Goal: Task Accomplishment & Management: Use online tool/utility

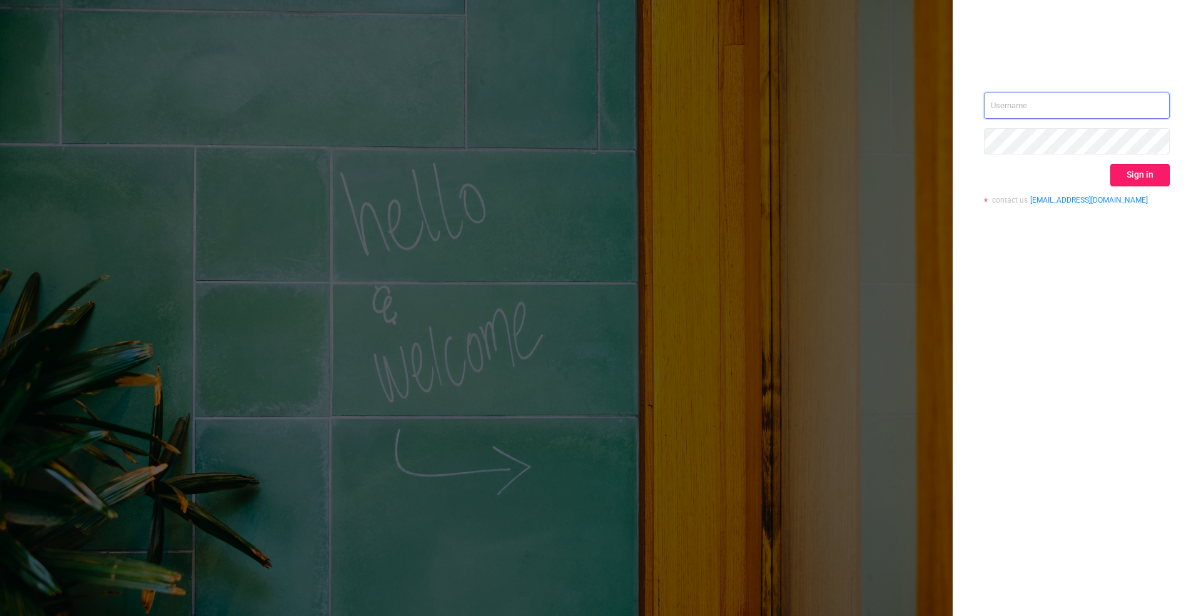
type input "[PERSON_NAME][EMAIL_ADDRESS][DOMAIN_NAME]"
click at [1146, 173] on button "Sign in" at bounding box center [1139, 175] width 59 height 23
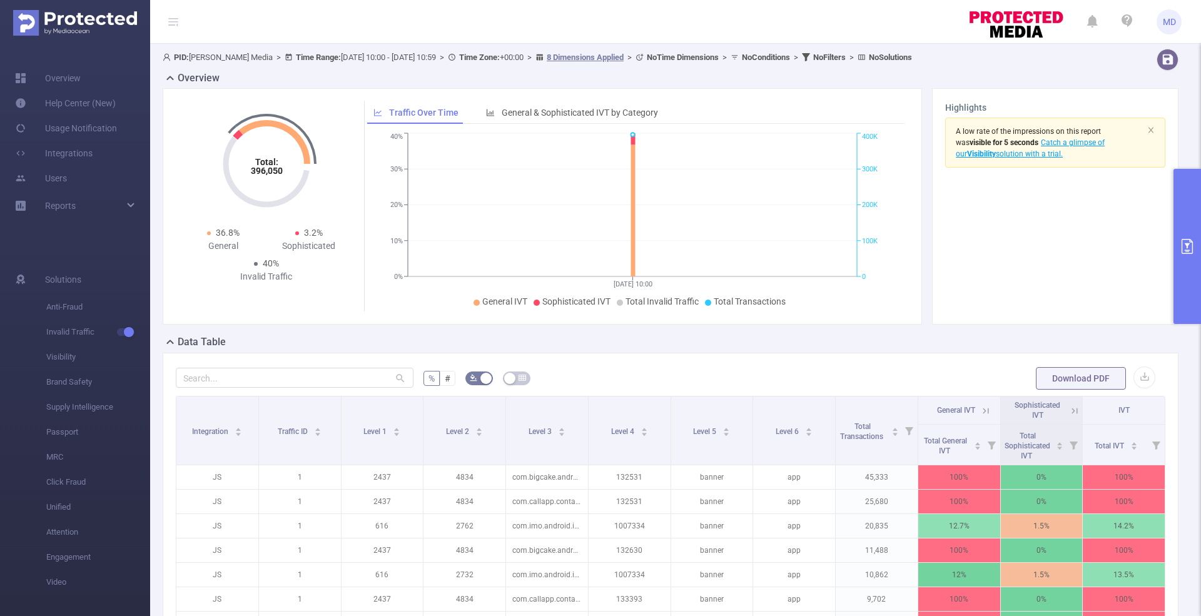
click at [1197, 278] on button "primary" at bounding box center [1187, 246] width 28 height 155
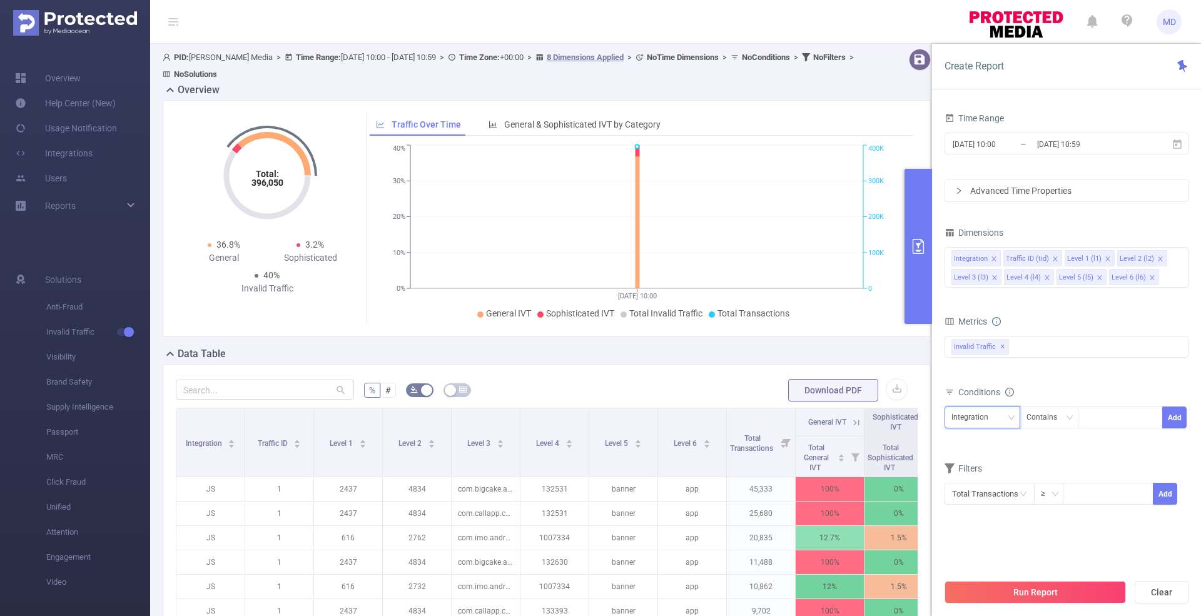
click at [973, 417] on div "Integration" at bounding box center [974, 417] width 46 height 21
click at [971, 460] on li "Traffic ID (tid)" at bounding box center [982, 462] width 76 height 20
click at [1087, 410] on input at bounding box center [1087, 418] width 6 height 16
type input "1"
type input "6"
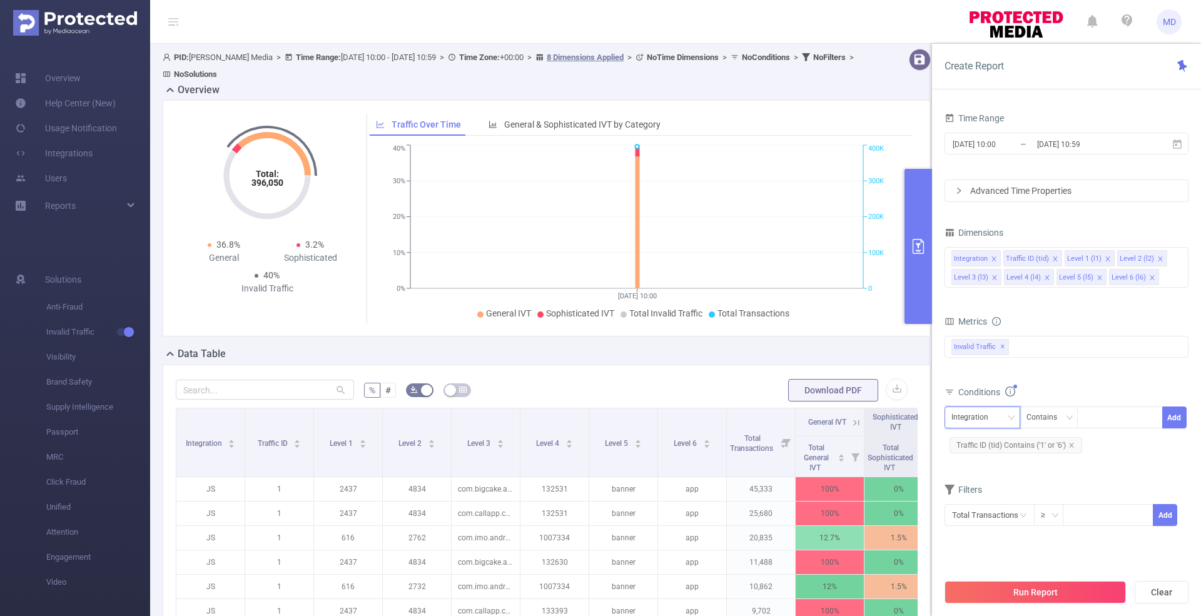
click at [961, 425] on div "Integration" at bounding box center [982, 418] width 76 height 22
drag, startPoint x: 974, startPoint y: 536, endPoint x: 1043, endPoint y: 463, distance: 100.4
click at [974, 537] on li "Level 4 (l4)" at bounding box center [982, 542] width 76 height 20
click at [1114, 417] on div at bounding box center [1120, 417] width 72 height 21
paste input "d2b7f36118ec420aa84e737d04fd6c89"
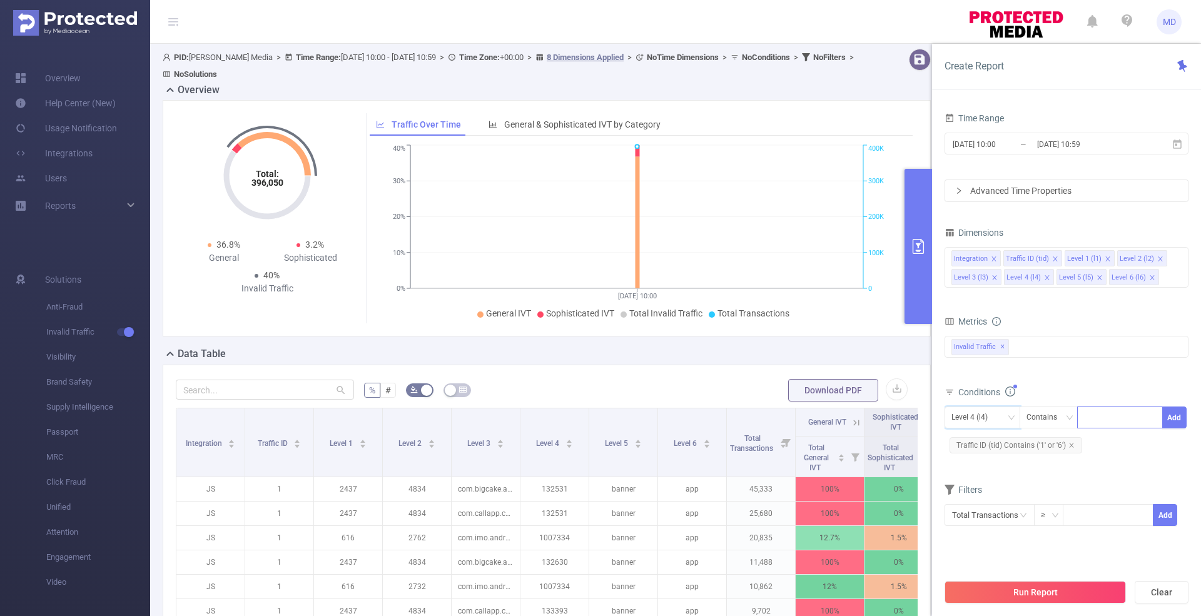
type input "d2b7f36118ec420aa84e737d04fd6c89"
click at [1029, 599] on button "Run Report" at bounding box center [1034, 592] width 181 height 23
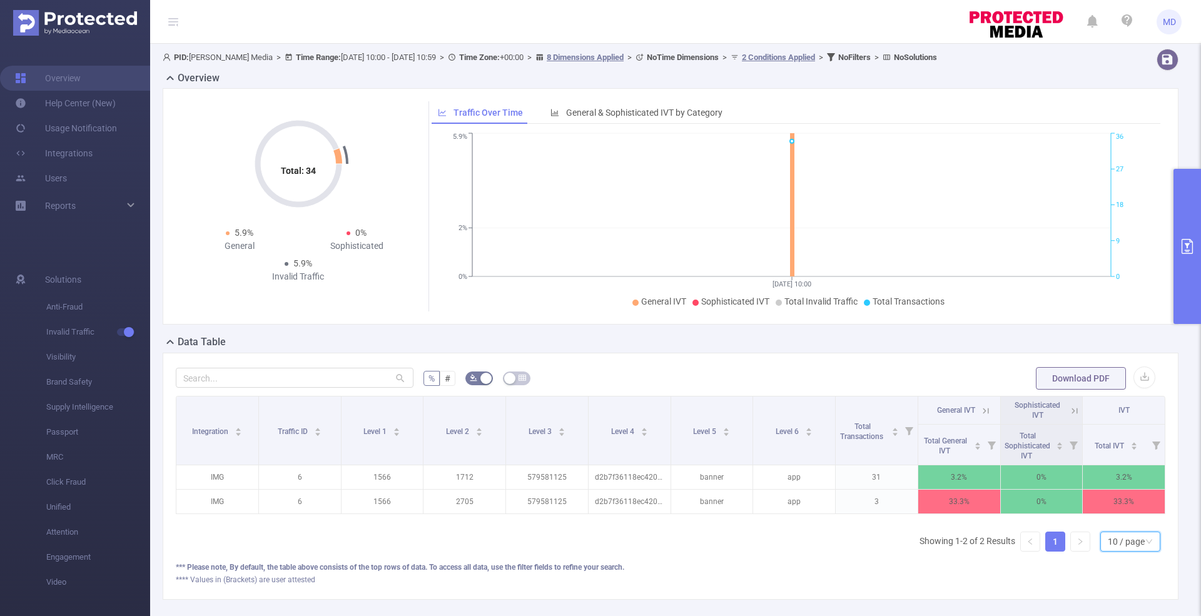
click at [1118, 551] on div "10 / page" at bounding box center [1126, 541] width 37 height 19
click at [1115, 530] on li "50 / page" at bounding box center [1118, 530] width 60 height 20
click at [1187, 207] on button "primary" at bounding box center [1187, 246] width 28 height 155
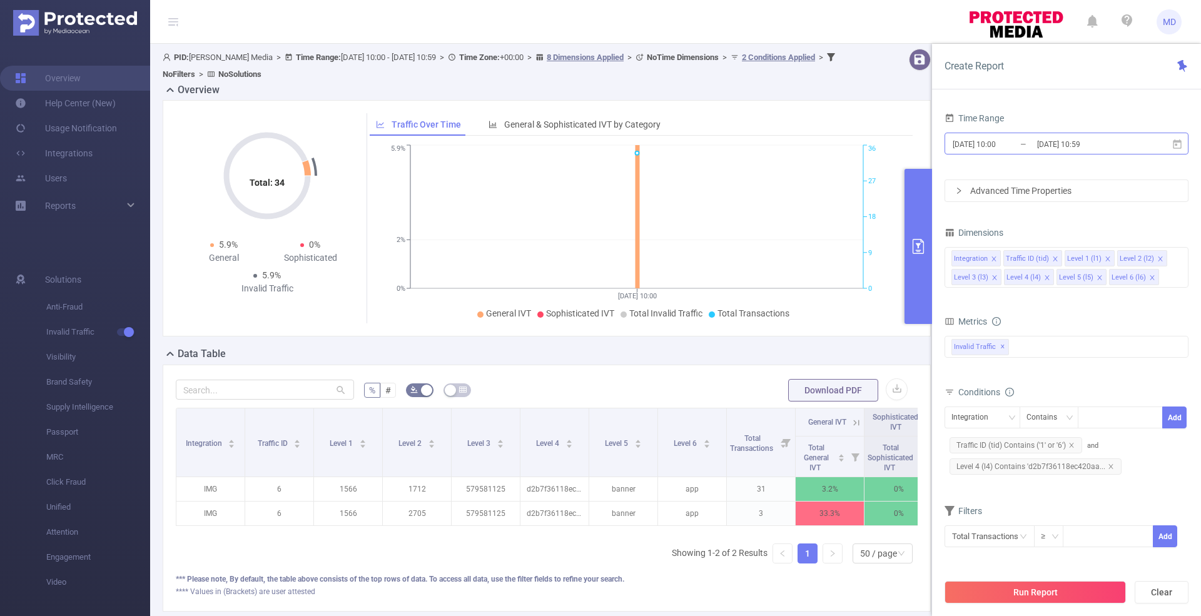
click at [1012, 139] on input "[DATE] 10:00" at bounding box center [1001, 144] width 101 height 17
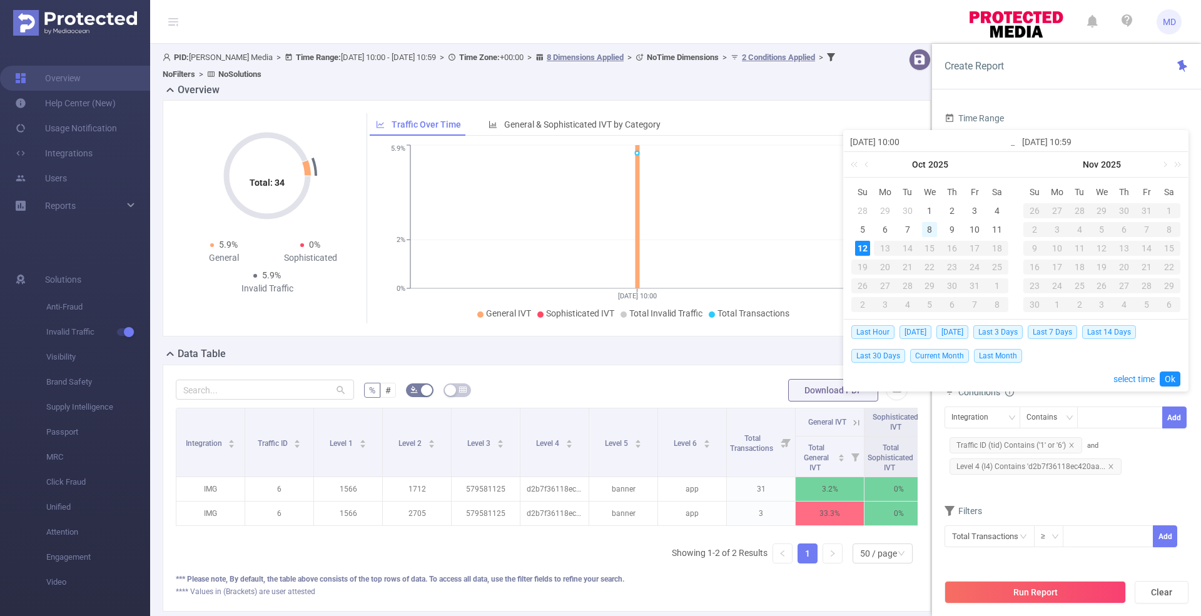
click at [926, 230] on div "8" at bounding box center [929, 229] width 15 height 15
click at [863, 244] on div "12" at bounding box center [862, 248] width 15 height 15
type input "[DATE] 10:00"
click at [1168, 378] on link "Ok" at bounding box center [1170, 379] width 21 height 15
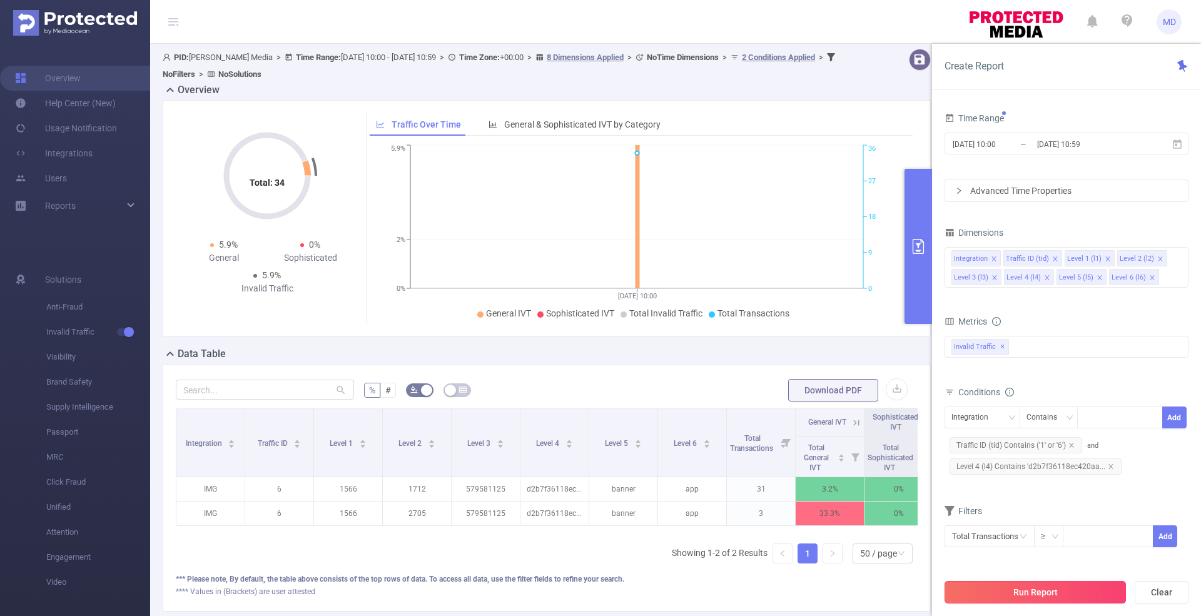
click at [1057, 594] on button "Run Report" at bounding box center [1034, 592] width 181 height 23
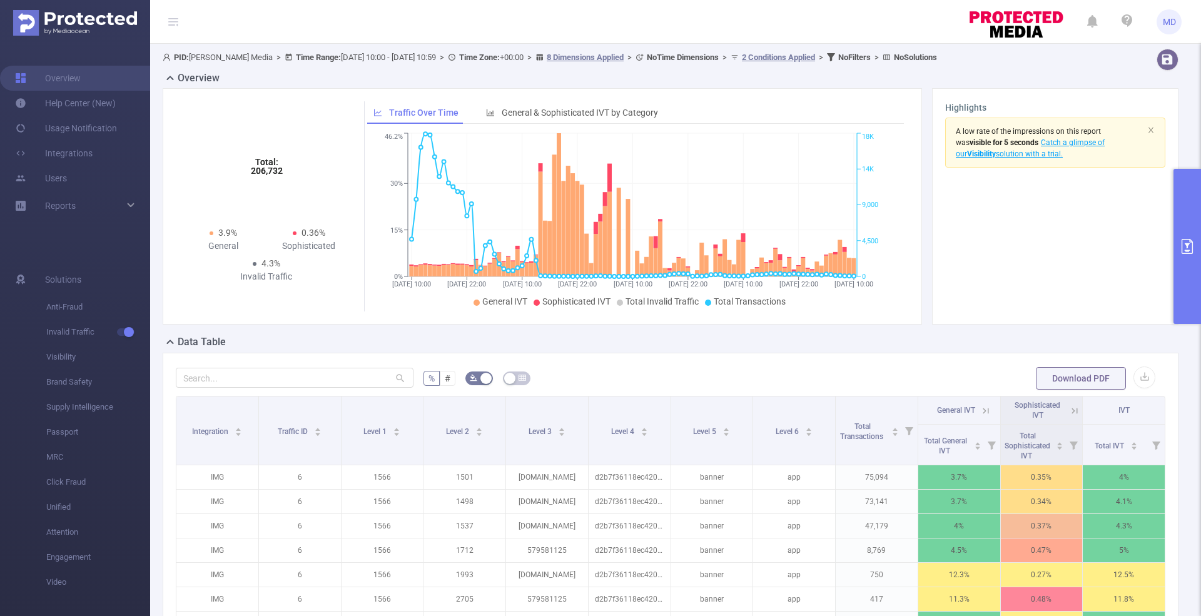
scroll to position [265, 0]
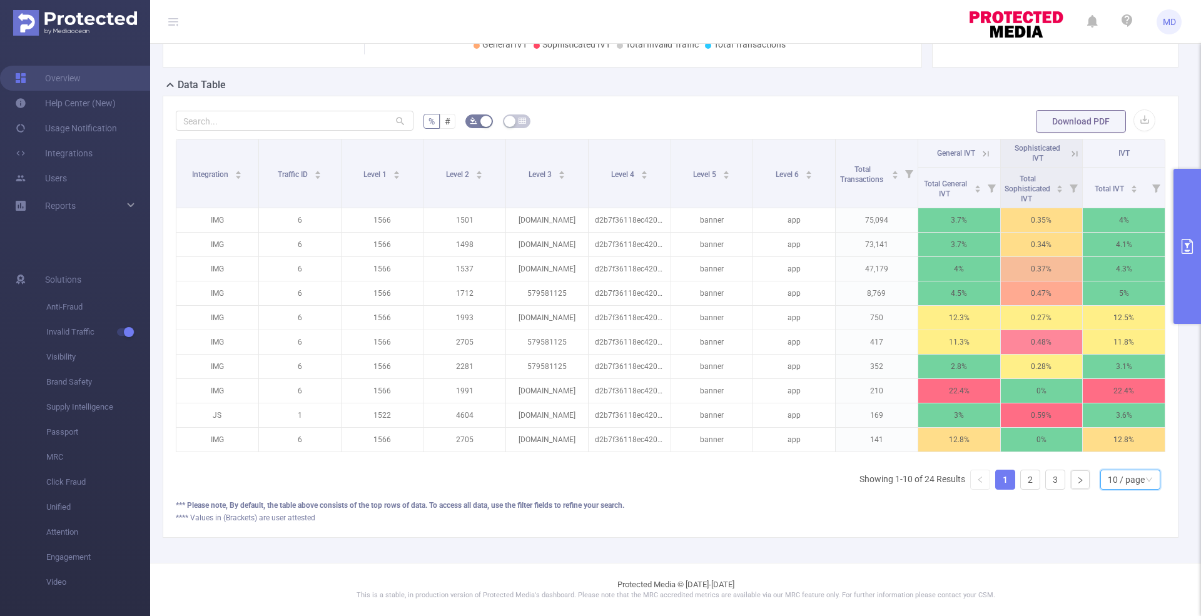
click at [1121, 487] on div "10 / page" at bounding box center [1126, 479] width 37 height 19
click at [1111, 459] on li "50 / page" at bounding box center [1118, 467] width 60 height 20
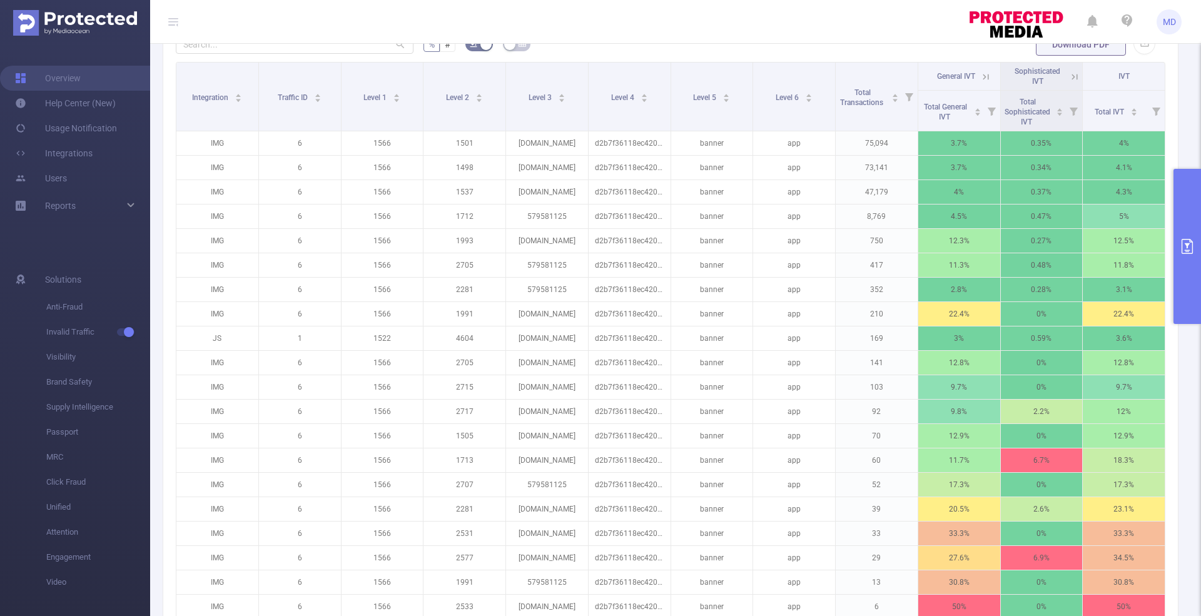
scroll to position [0, 0]
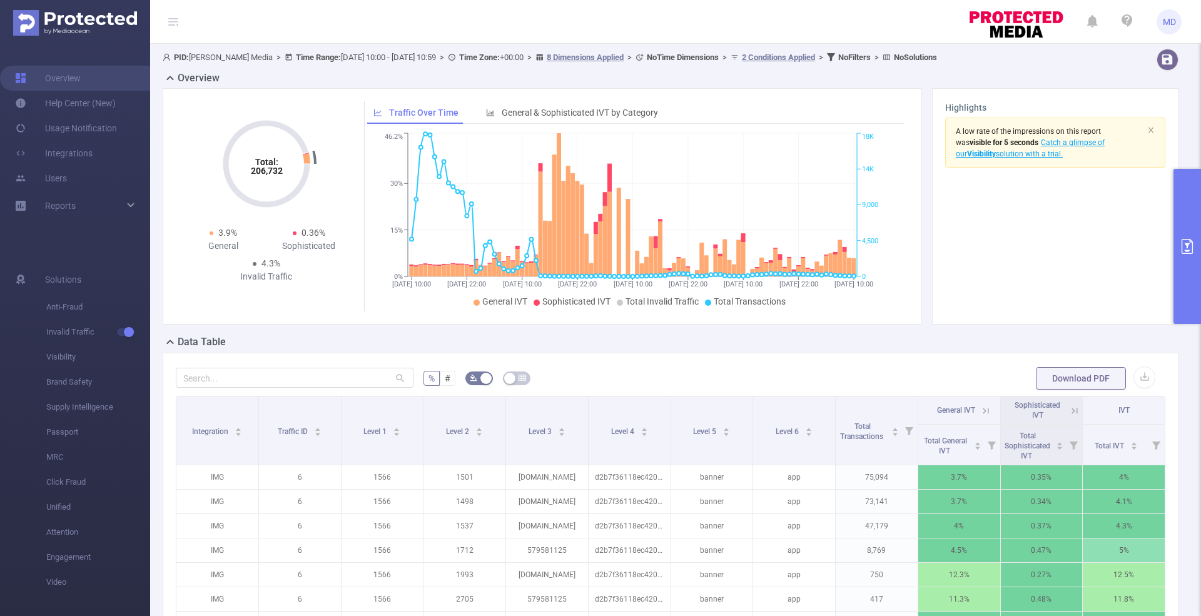
click at [1175, 255] on button "primary" at bounding box center [1187, 246] width 28 height 155
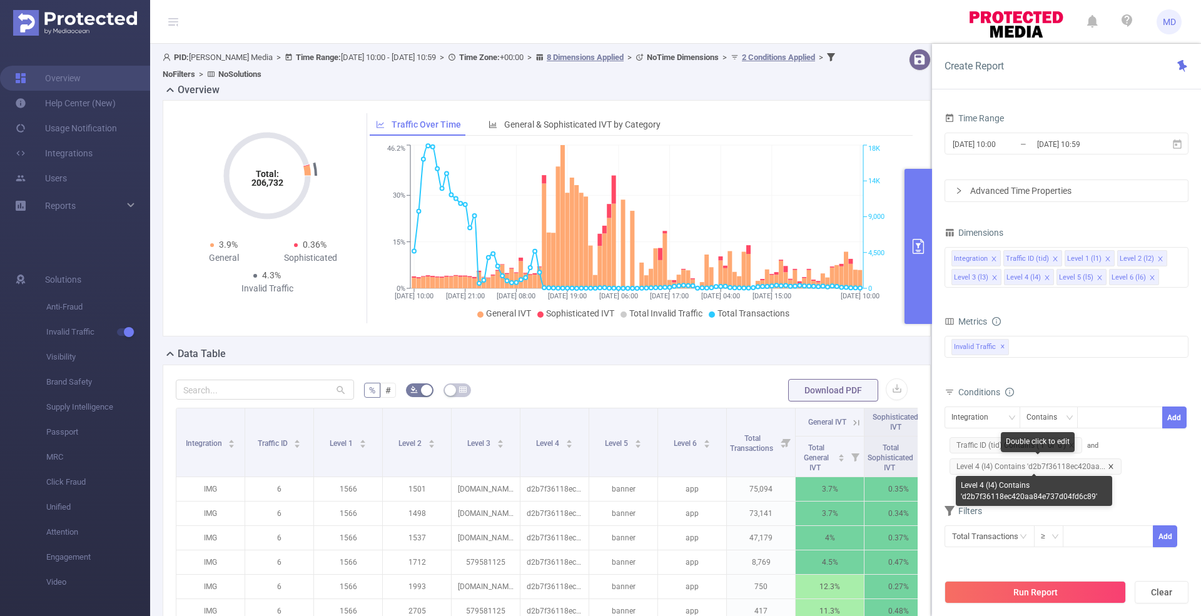
click at [1110, 465] on icon "icon: close" at bounding box center [1111, 466] width 6 height 6
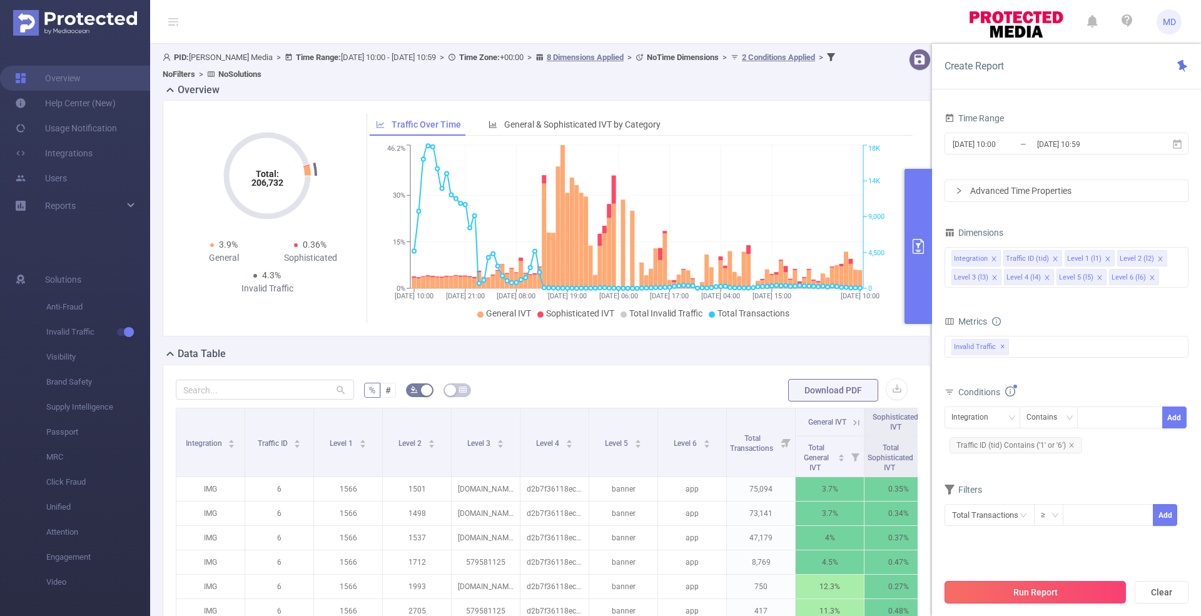
click at [1072, 598] on button "Run Report" at bounding box center [1034, 592] width 181 height 23
